Goal: Task Accomplishment & Management: Complete application form

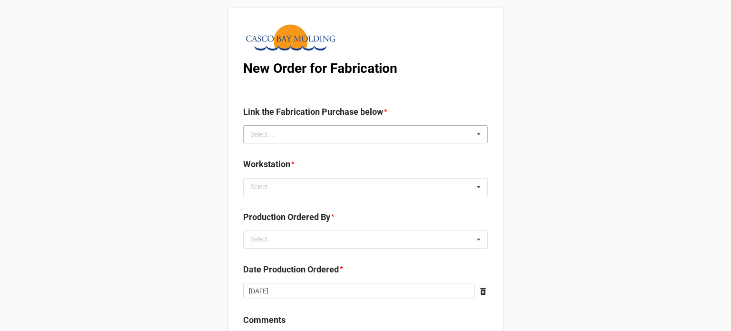
click at [328, 137] on div "Select ... No results found." at bounding box center [365, 134] width 245 height 18
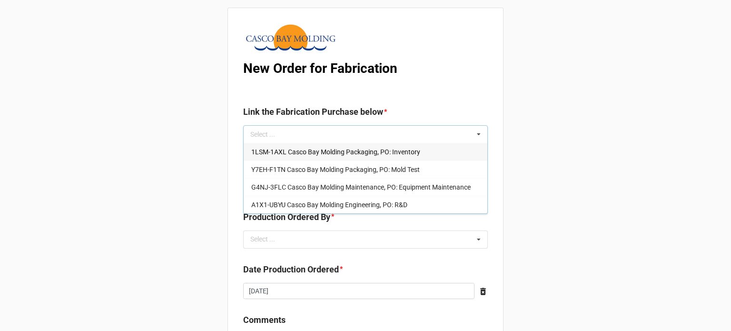
click at [298, 150] on span "1LSM-1AXL Casco Bay Molding Packaging, PO: Inventory" at bounding box center [335, 152] width 169 height 8
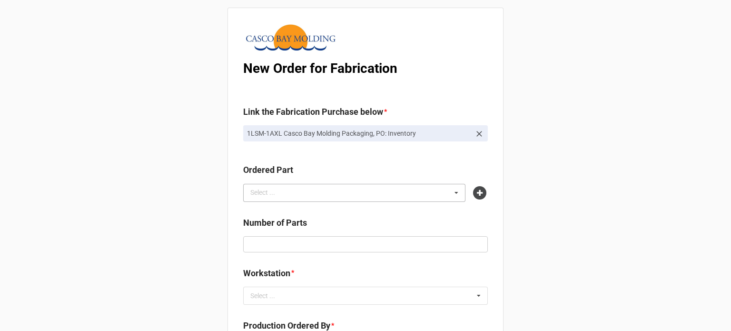
click at [306, 191] on div "Select ... No results found." at bounding box center [354, 193] width 222 height 18
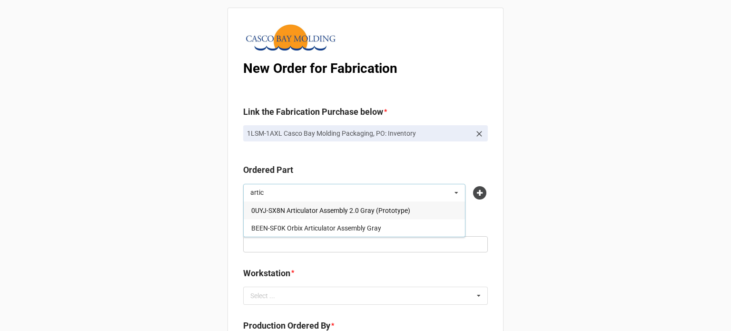
type input "artic"
click at [297, 215] on div "0UYJ-SX8N Articulator Assembly 2.0 Gray (Prototype)" at bounding box center [354, 210] width 221 height 18
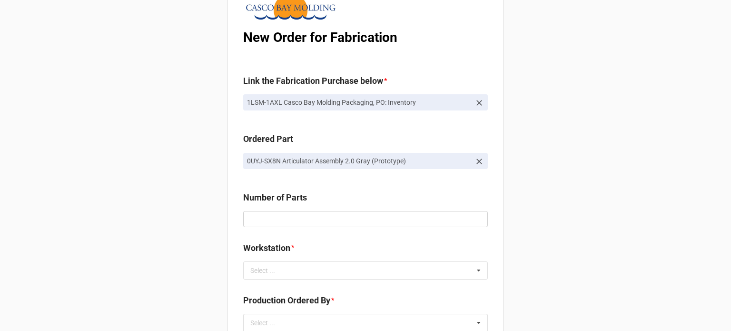
scroll to position [48, 0]
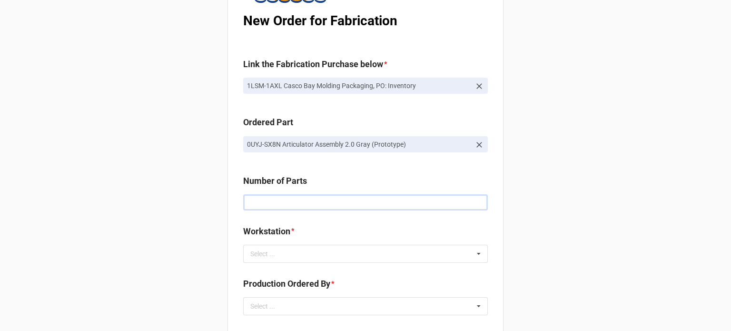
click at [271, 198] on input "text" at bounding box center [365, 202] width 245 height 16
click at [479, 142] on icon at bounding box center [480, 145] width 6 height 6
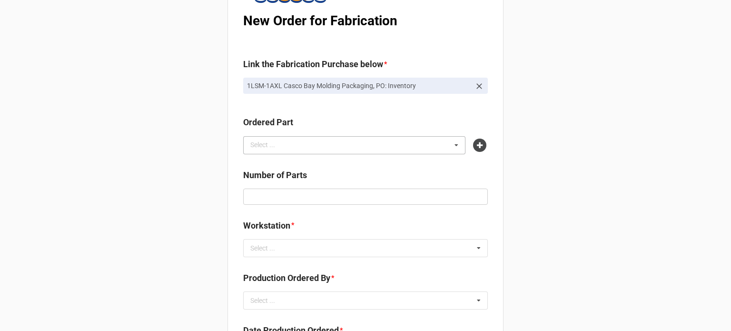
click at [341, 148] on div "Select ... 3SD9-6385 Cheremi Maka Cup Small Natural 40A 6QMX-DFXV Cheremi Maka …" at bounding box center [354, 145] width 222 height 18
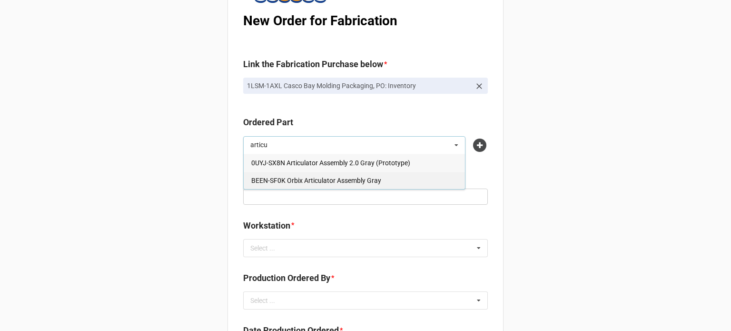
type input "articu"
click at [331, 182] on span "BEEN-SF0K Orbix Articulator Assembly Gray" at bounding box center [316, 181] width 130 height 8
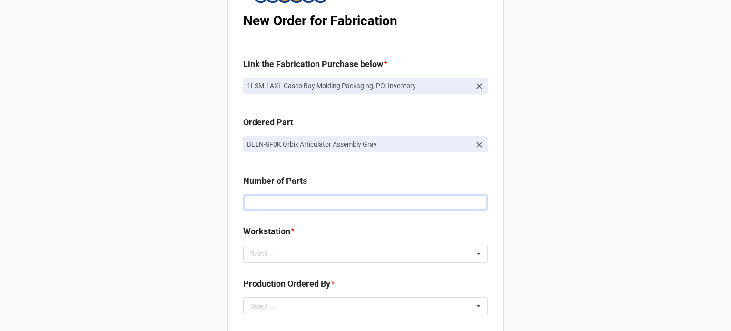
click at [290, 202] on input "text" at bounding box center [365, 202] width 245 height 16
type input "192000"
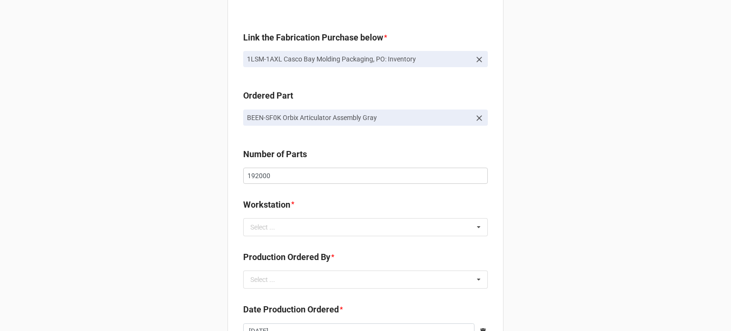
scroll to position [95, 0]
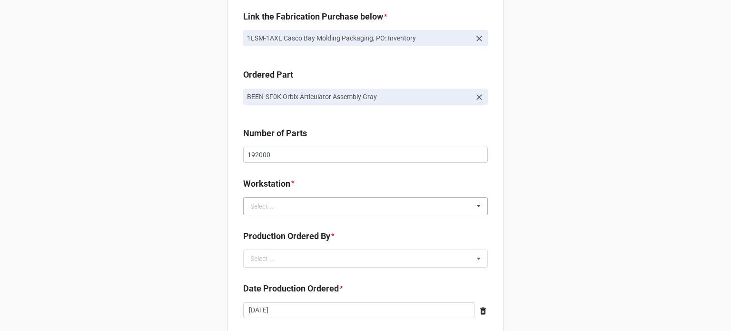
click at [257, 205] on div "Select ..." at bounding box center [268, 205] width 41 height 11
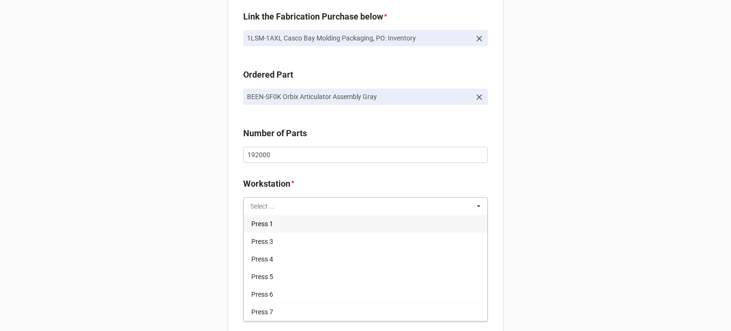
scroll to position [121, 0]
click at [283, 232] on div "Press 9" at bounding box center [366, 226] width 244 height 18
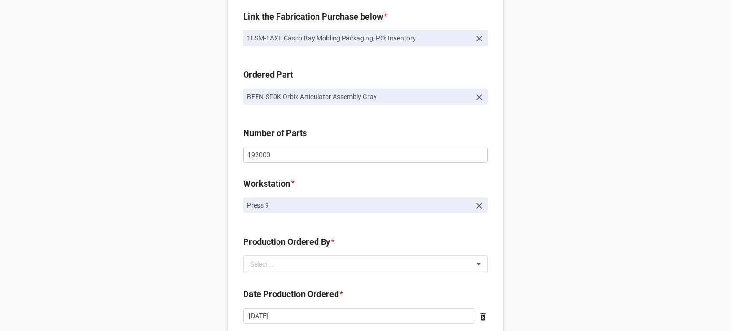
scroll to position [143, 0]
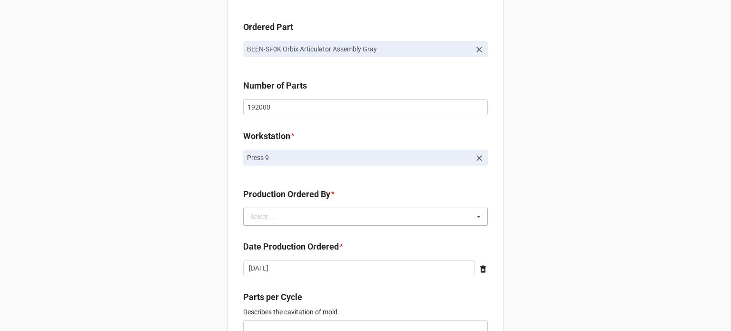
click at [286, 219] on div "Select ... No results found." at bounding box center [365, 217] width 245 height 18
click at [292, 235] on span "[PERSON_NAME]" at bounding box center [276, 234] width 51 height 8
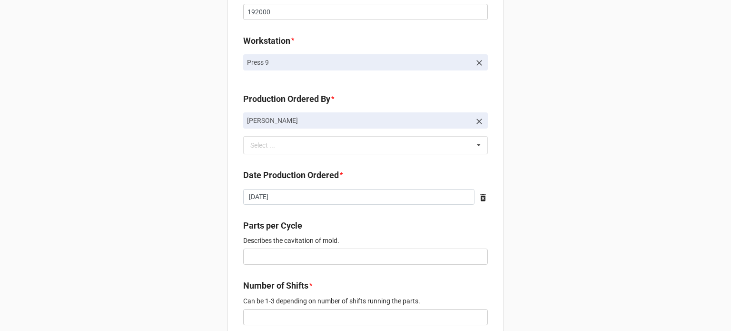
scroll to position [286, 0]
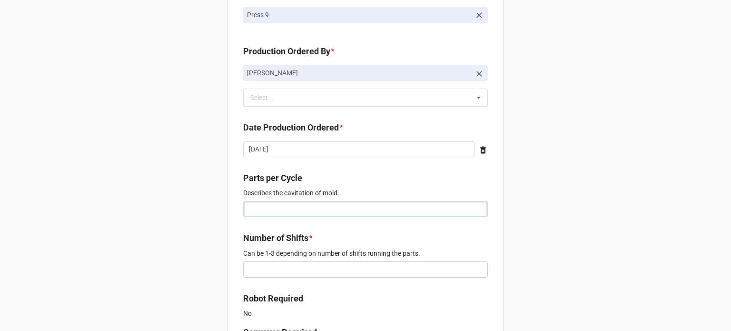
click at [267, 210] on input "text" at bounding box center [365, 209] width 245 height 16
type input "4"
click at [272, 268] on input "text" at bounding box center [365, 269] width 245 height 16
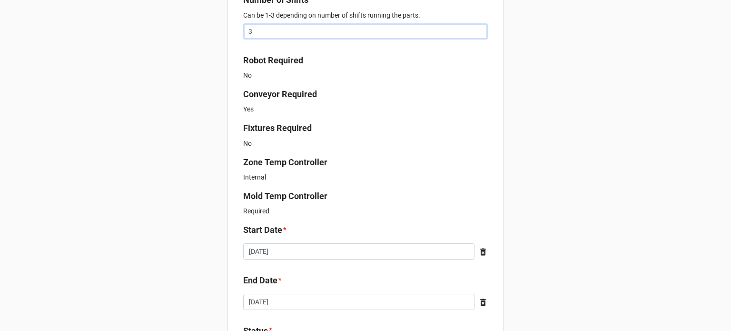
scroll to position [571, 0]
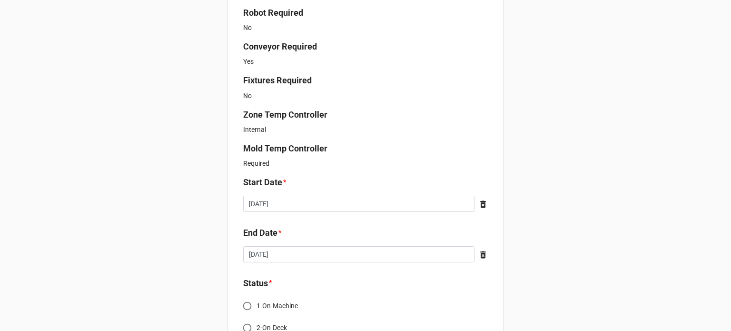
type input "3"
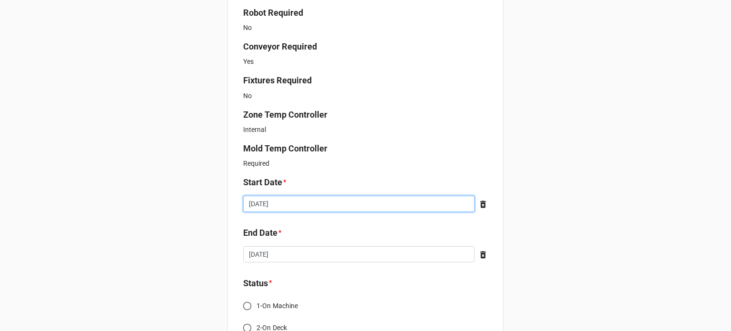
click at [287, 208] on input "[DATE]" at bounding box center [358, 204] width 231 height 16
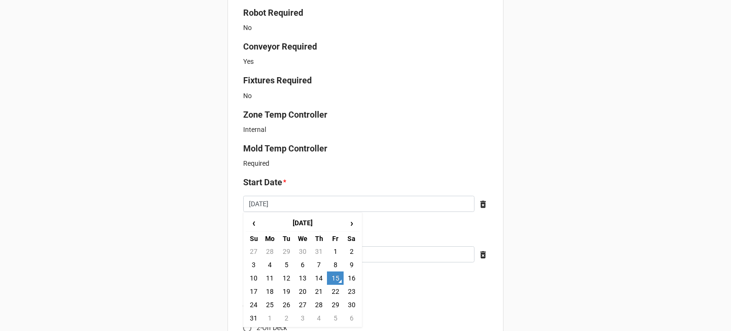
click at [182, 195] on div "New Order for Fabrication Link the Fabrication Purchase below * 1LSM-1AXL Casco…" at bounding box center [365, 36] width 731 height 1215
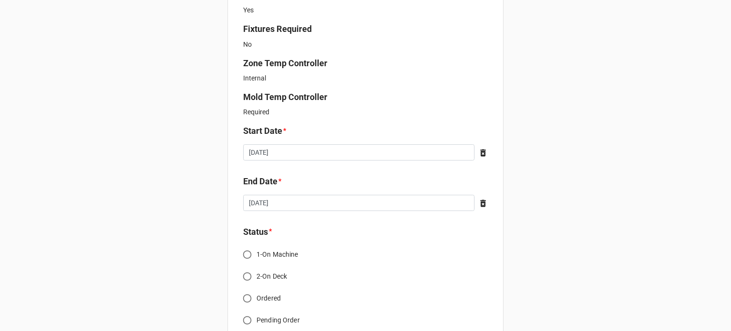
scroll to position [667, 0]
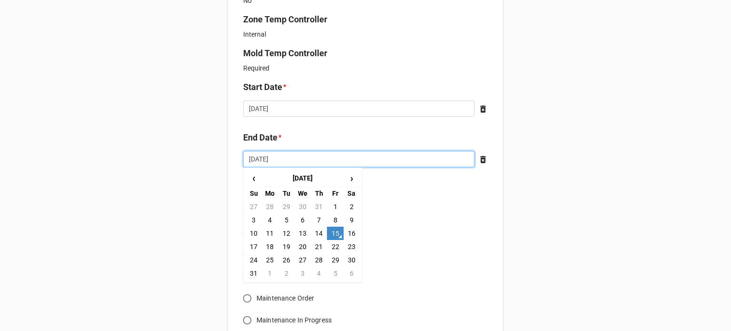
click at [335, 160] on input "[DATE]" at bounding box center [358, 159] width 231 height 16
click at [337, 249] on td "22" at bounding box center [335, 246] width 16 height 13
type input "[DATE]"
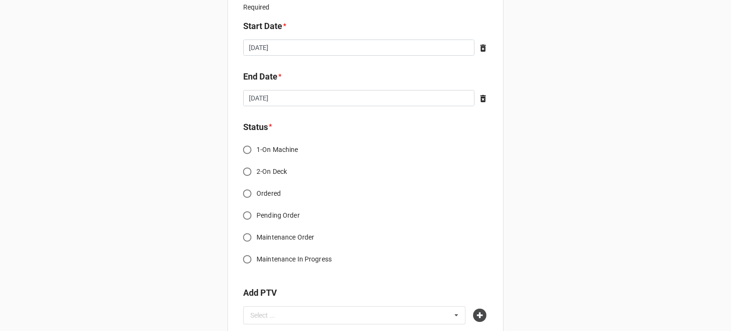
scroll to position [762, 0]
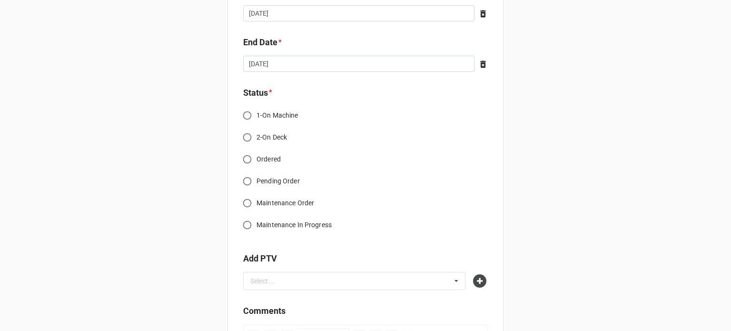
click at [270, 116] on span "1-On Machine" at bounding box center [278, 115] width 42 height 10
click at [257, 116] on input "1-On Machine" at bounding box center [247, 115] width 19 height 19
radio input "true"
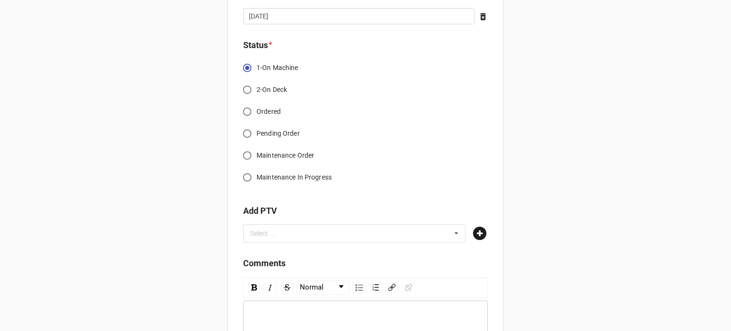
click at [473, 234] on icon at bounding box center [479, 233] width 13 height 13
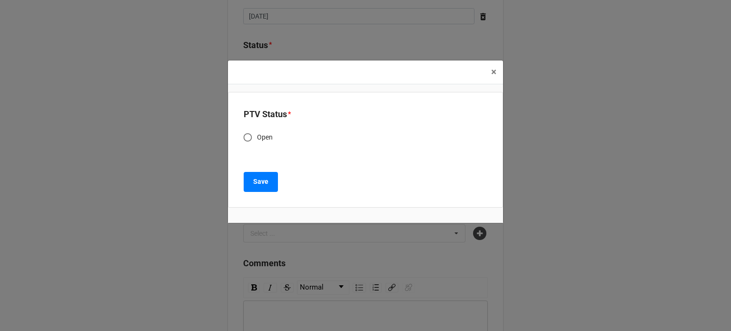
click at [260, 137] on span "Open" at bounding box center [265, 137] width 16 height 10
click at [257, 137] on input "Open" at bounding box center [248, 137] width 19 height 19
radio input "true"
click at [260, 183] on b "Save" at bounding box center [260, 182] width 15 height 10
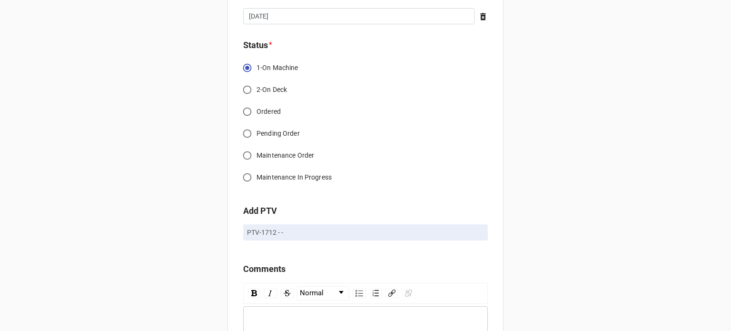
scroll to position [889, 0]
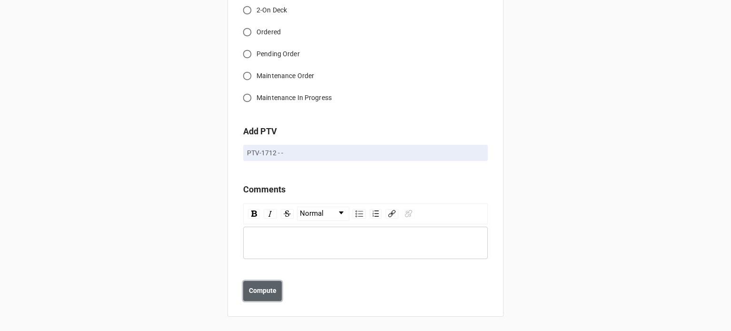
click at [257, 287] on b "Compute" at bounding box center [263, 291] width 28 height 10
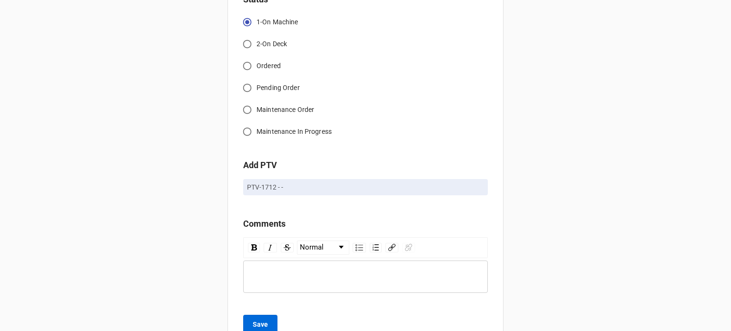
scroll to position [923, 0]
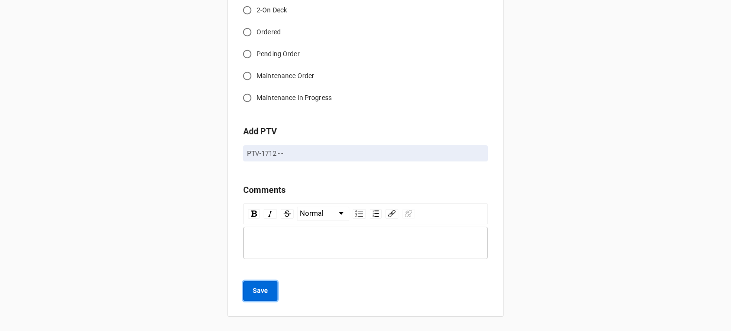
click at [260, 293] on b "Save" at bounding box center [260, 291] width 15 height 10
